Goal: Transaction & Acquisition: Purchase product/service

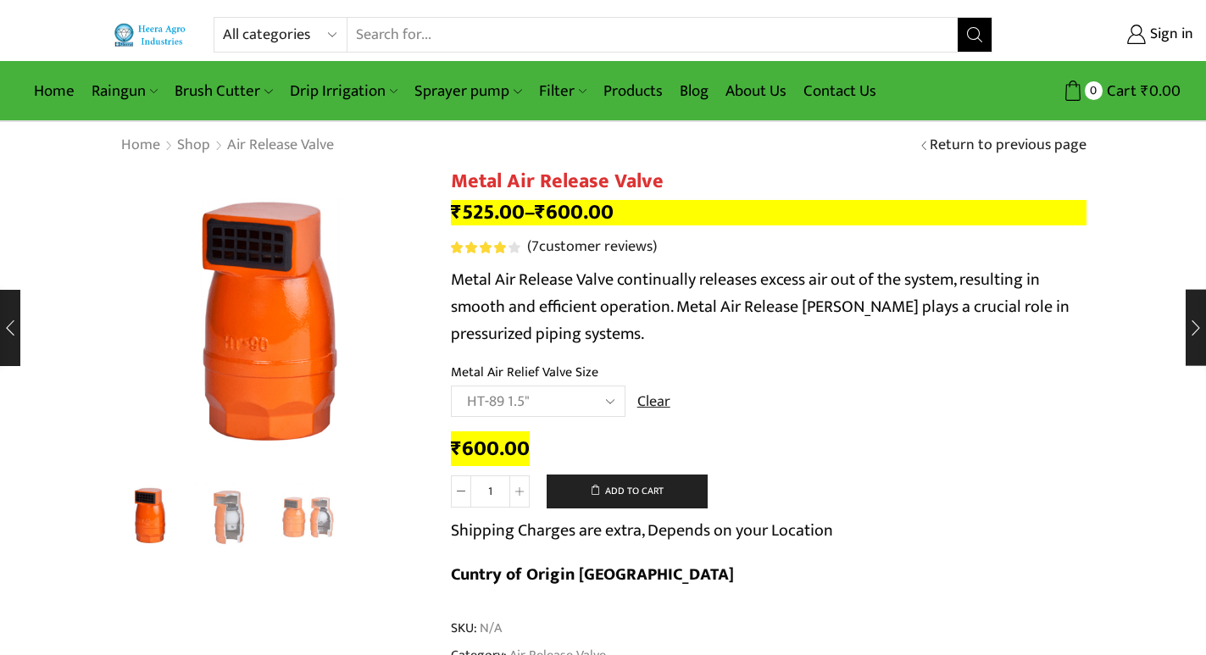
select select "ht-89-1-5"
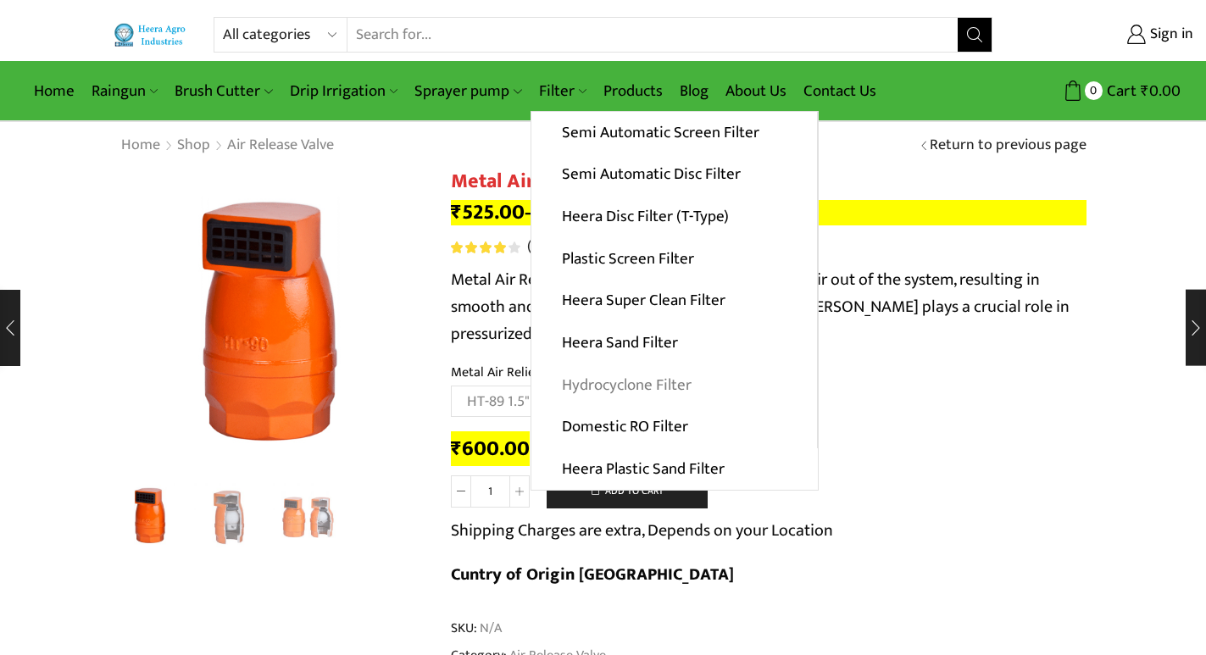
click at [588, 388] on link "Hydrocyclone Filter" at bounding box center [675, 385] width 286 height 42
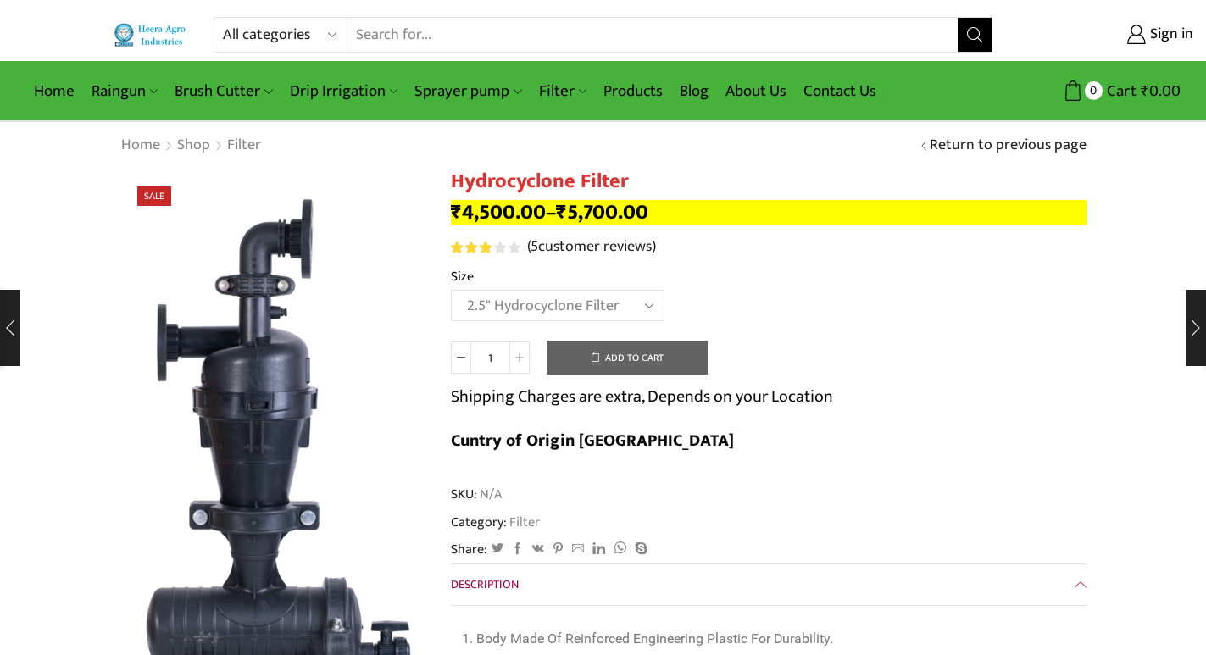
click at [451, 290] on select "Choose an option 2" Hydrocyclone Filter 2.5" Hydrocyclone Filter 3" Hydrocyclon…" at bounding box center [558, 305] width 214 height 31
select select "2.5" Hydrocyclone Filter"
